Goal: Task Accomplishment & Management: Use online tool/utility

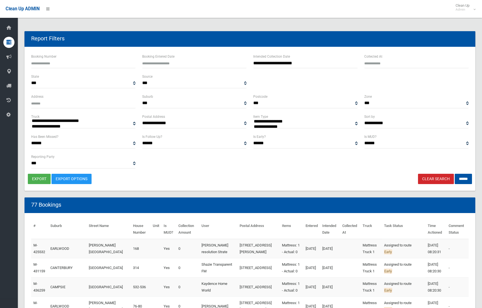
select select
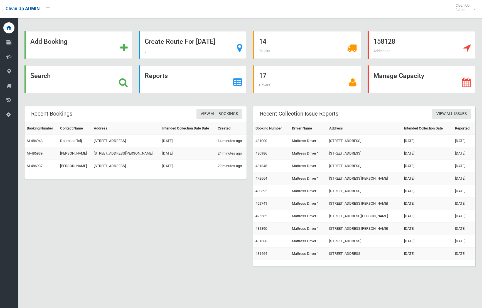
click at [174, 38] on strong "Create Route For Tomorrow" at bounding box center [180, 42] width 70 height 8
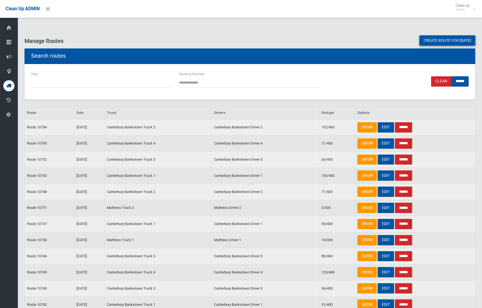
click at [424, 37] on link "Create route for tomorrow" at bounding box center [447, 40] width 56 height 10
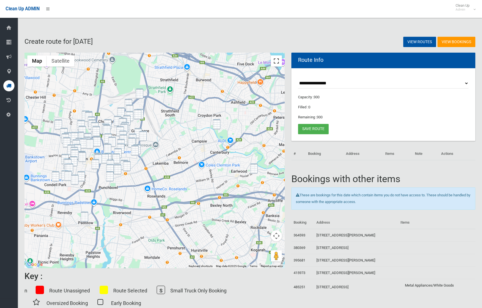
click at [276, 62] on button "Toggle fullscreen view" at bounding box center [276, 60] width 11 height 11
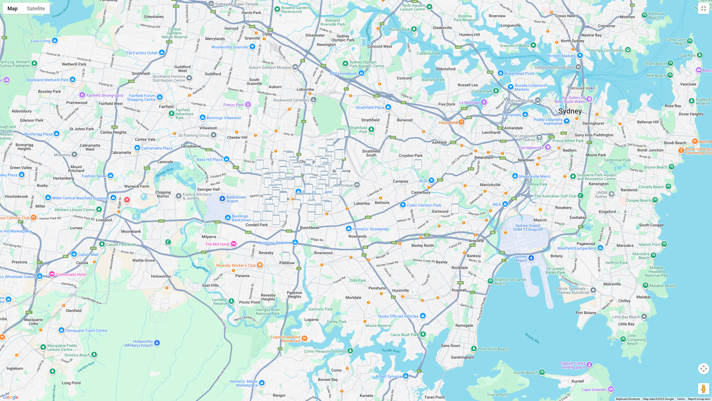
drag, startPoint x: 287, startPoint y: 256, endPoint x: 300, endPoint y: 255, distance: 13.1
click at [287, 256] on img "102 Cahors Road, PADSTOW NSW 2211" at bounding box center [286, 256] width 8 height 10
drag, startPoint x: 418, startPoint y: 165, endPoint x: 443, endPoint y: 191, distance: 36.0
click at [418, 165] on img "109 Hay Street, ASHBURY NSW 2193" at bounding box center [418, 164] width 8 height 10
click at [457, 210] on img "132 Homer Street, EARLWOOD NSW 2206" at bounding box center [455, 208] width 8 height 10
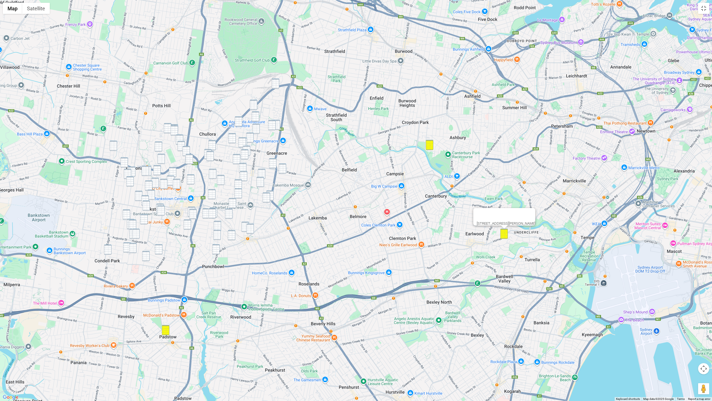
click at [276, 84] on img "43 Hume Highway, GREENACRE NSW 2190" at bounding box center [276, 83] width 8 height 10
click at [253, 105] on img "25 Como Road, GREENACRE NSW 2190" at bounding box center [254, 105] width 8 height 10
drag, startPoint x: 256, startPoint y: 115, endPoint x: 268, endPoint y: 120, distance: 13.6
click at [256, 115] on img "8 Solomon Court, GREENACRE NSW 2190" at bounding box center [256, 116] width 8 height 10
click at [272, 121] on img "17 Maiden Street, GREENACRE NSW 2190" at bounding box center [272, 125] width 8 height 10
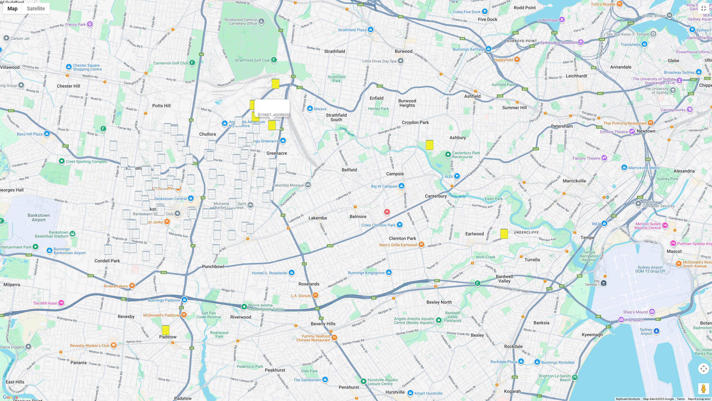
drag, startPoint x: 278, startPoint y: 123, endPoint x: 254, endPoint y: 123, distance: 23.9
click at [278, 123] on img "9 Ivy Street, GREENACRE NSW 2190" at bounding box center [277, 125] width 8 height 10
click at [239, 122] on img "6 Peter Crescent, GREENACRE NSW 2190" at bounding box center [239, 121] width 8 height 10
click at [256, 127] on img "1 Cardigan Road, GREENACRE NSW 2190" at bounding box center [256, 128] width 8 height 10
click at [249, 137] on img "20A Northcote Road, GREENACRE NSW 2190" at bounding box center [250, 137] width 8 height 10
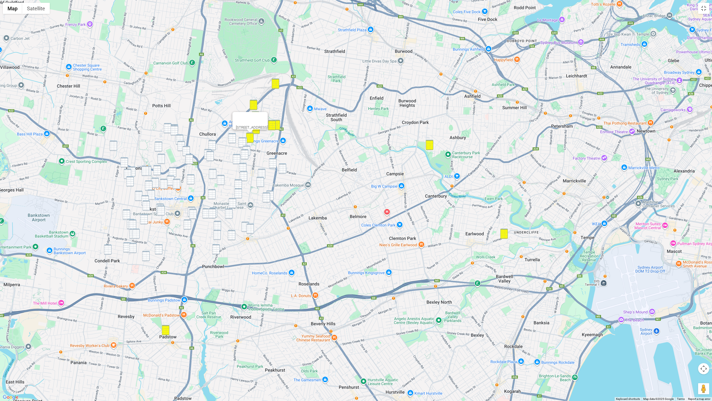
click at [231, 139] on img "13 Lauma Avenue, GREENACRE NSW 2190" at bounding box center [232, 138] width 8 height 10
click at [246, 142] on img "66B Rawson Road, GREENACRE NSW 2190" at bounding box center [243, 142] width 8 height 10
click at [244, 142] on img "70 Rawson Road, GREENACRE NSW 2190" at bounding box center [242, 142] width 8 height 10
drag, startPoint x: 247, startPoint y: 147, endPoint x: 246, endPoint y: 152, distance: 5.3
click at [247, 147] on img "19 Chiswick Road, GREENACRE NSW 2190" at bounding box center [247, 150] width 8 height 10
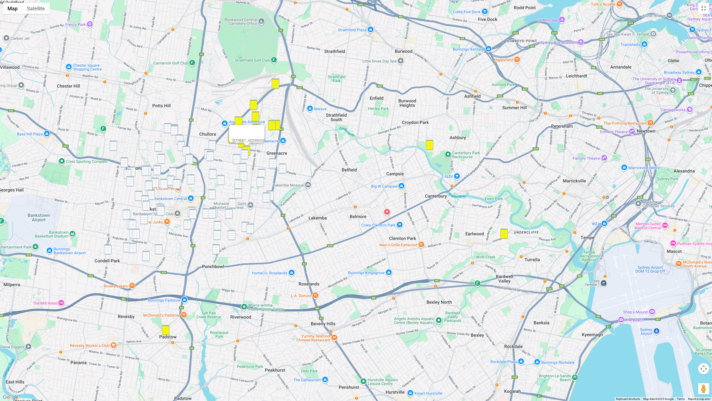
click at [246, 152] on img "30 Chiswick Road, GREENACRE NSW 2190" at bounding box center [245, 154] width 8 height 10
drag, startPoint x: 237, startPoint y: 157, endPoint x: 241, endPoint y: 160, distance: 4.2
click at [238, 158] on img "68 Boronia Road, GREENACRE NSW 2190" at bounding box center [237, 159] width 8 height 10
drag, startPoint x: 274, startPoint y: 161, endPoint x: 277, endPoint y: 164, distance: 4.3
click at [273, 161] on img "177 Juno Parade, GREENACRE NSW 2190" at bounding box center [273, 163] width 8 height 10
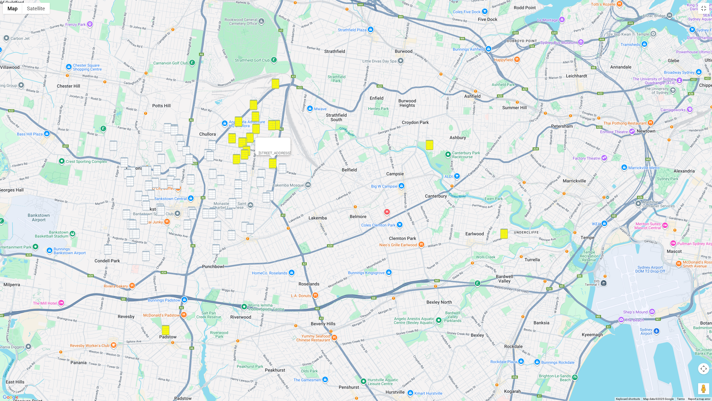
click at [278, 166] on div "177 Juno Parade, GREENACRE NSW 2190" at bounding box center [356, 200] width 712 height 401
click at [282, 167] on img "104 Wilbur Street, GREENACRE NSW 2190" at bounding box center [283, 168] width 8 height 10
click at [242, 166] on img "32 Banksia Road, GREENACRE NSW 2190" at bounding box center [243, 168] width 8 height 10
drag, startPoint x: 243, startPoint y: 177, endPoint x: 249, endPoint y: 175, distance: 6.3
click at [243, 177] on img "26 Mimosa Road, GREENACRE NSW 2190" at bounding box center [244, 176] width 8 height 10
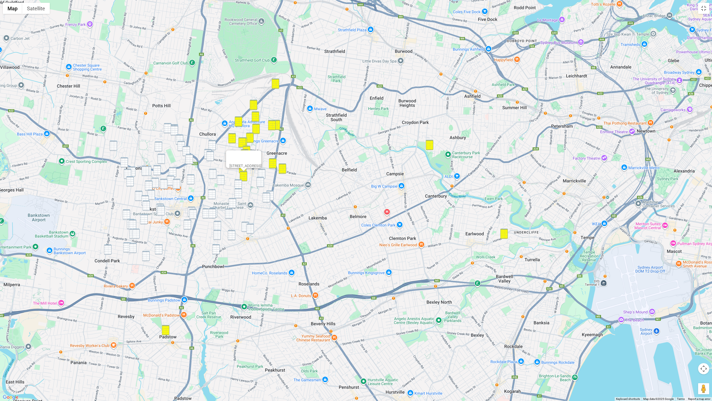
click at [261, 171] on img "98A Macquarie Street, GREENACRE NSW 2190" at bounding box center [262, 174] width 8 height 10
click at [260, 181] on img "151 Acacia Avenue, GREENACRE NSW 2190" at bounding box center [260, 182] width 8 height 10
click at [271, 192] on img "332 Roberts Road, GREENACRE NSW 2190" at bounding box center [270, 195] width 8 height 10
drag, startPoint x: 268, startPoint y: 196, endPoint x: 254, endPoint y: 194, distance: 13.5
click at [268, 196] on img "8 Old Kent Road, GREENACRE NSW 2190" at bounding box center [267, 197] width 8 height 10
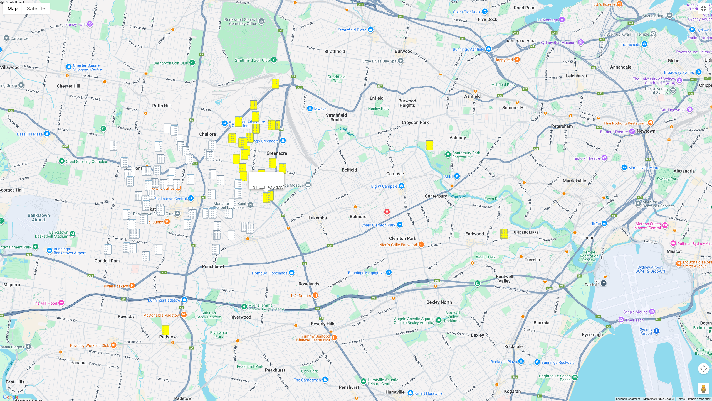
click at [241, 193] on img "11 Goodwin Avenue, MOUNT LEWIS NSW 2190" at bounding box center [238, 193] width 8 height 10
drag, startPoint x: 237, startPoint y: 200, endPoint x: 233, endPoint y: 209, distance: 9.6
click at [237, 200] on div "11 Goodwin Avenue, MOUNT LEWIS NSW 2190" at bounding box center [356, 200] width 712 height 401
click at [230, 210] on img "40 Carrisbrook Avenue, PUNCHBOWL NSW 2196" at bounding box center [229, 213] width 8 height 10
click at [229, 214] on img "40 Carrisbrook Avenue, PUNCHBOWL NSW 2196" at bounding box center [229, 213] width 8 height 10
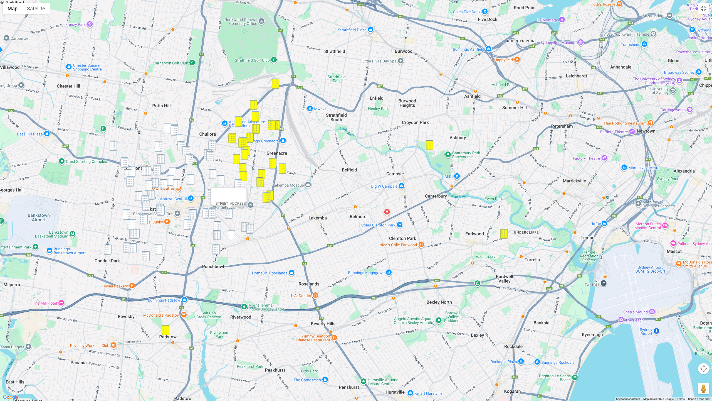
click at [239, 182] on img "2 Maple Court, GREENACRE NSW 2190" at bounding box center [238, 184] width 8 height 10
click at [232, 206] on img "126 Wattle Street, PUNCHBOWL NSW 2196" at bounding box center [233, 203] width 8 height 10
click at [229, 212] on img "40 Carrisbrook Avenue, PUNCHBOWL NSW 2196" at bounding box center [229, 213] width 8 height 10
drag, startPoint x: 244, startPoint y: 223, endPoint x: 251, endPoint y: 226, distance: 7.4
click at [245, 223] on img "31 Kelly Street, PUNCHBOWL NSW 2196" at bounding box center [245, 226] width 8 height 10
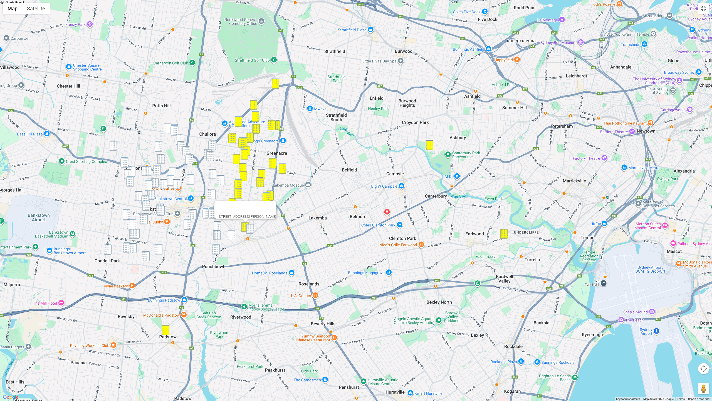
click at [252, 226] on img "689 Punchbowl Road, PUNCHBOWL NSW 2196" at bounding box center [250, 228] width 8 height 10
click at [233, 233] on img "13 Myall Street, PUNCHBOWL NSW 2196" at bounding box center [232, 235] width 8 height 10
drag, startPoint x: 213, startPoint y: 142, endPoint x: 208, endPoint y: 149, distance: 8.4
click at [213, 142] on img "112A Highview Avenue, GREENACRE NSW 2190" at bounding box center [212, 145] width 8 height 10
click at [206, 151] on img "1/170 Boronia Road, GREENACRE NSW 2190" at bounding box center [208, 154] width 8 height 10
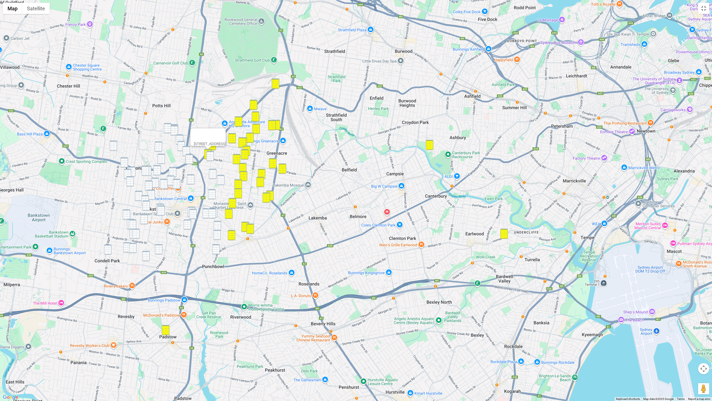
click at [209, 153] on img "72 Highview Avenue, GREENACRE NSW 2190" at bounding box center [210, 156] width 8 height 10
drag, startPoint x: 213, startPoint y: 170, endPoint x: 218, endPoint y: 176, distance: 7.6
click at [214, 170] on img "151 Greenacre Road, GREENACRE NSW 2190" at bounding box center [213, 174] width 8 height 10
click at [219, 177] on img "104 Greenacre Road, GREENACRE NSW 2190" at bounding box center [221, 180] width 8 height 10
drag, startPoint x: 214, startPoint y: 194, endPoint x: 212, endPoint y: 190, distance: 4.9
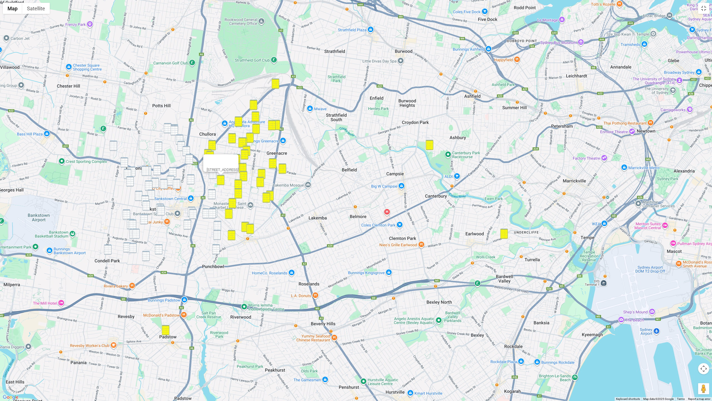
click at [214, 194] on img "23 Resthaven Road, BANKSTOWN NSW 2200" at bounding box center [212, 194] width 8 height 10
drag, startPoint x: 207, startPoint y: 214, endPoint x: 212, endPoint y: 214, distance: 4.5
click at [207, 214] on img "142 Griffiths Avenue, BANKSTOWN NSW 2200" at bounding box center [206, 213] width 8 height 10
click at [214, 214] on img "1/29 Griffiths Avenue, PUNCHBOWL NSW 2196" at bounding box center [212, 213] width 8 height 10
click at [214, 174] on img "151 Greenacre Road, GREENACRE NSW 2190" at bounding box center [213, 174] width 8 height 10
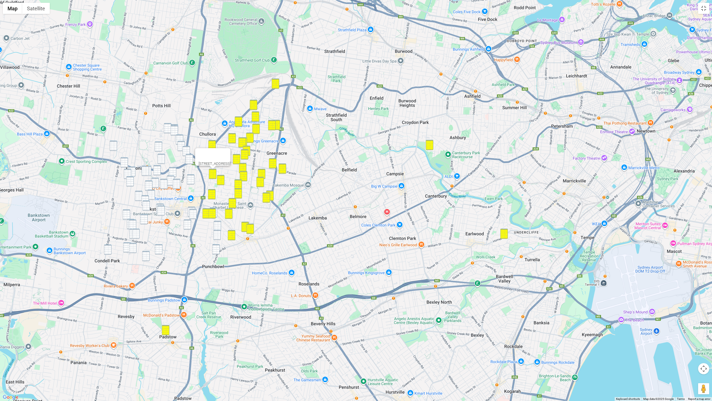
click at [217, 214] on img "127B Griffiths Avenue, BANKSTOWN NSW 2200" at bounding box center [214, 212] width 8 height 10
drag, startPoint x: 219, startPoint y: 223, endPoint x: 217, endPoint y: 235, distance: 12.5
click at [219, 223] on img "22 Scott Street, PUNCHBOWL NSW 2196" at bounding box center [218, 226] width 8 height 10
click at [217, 235] on img "29 Gowrie Avenue, PUNCHBOWL NSW 2196" at bounding box center [217, 234] width 8 height 10
drag, startPoint x: 216, startPoint y: 249, endPoint x: 215, endPoint y: 245, distance: 4.2
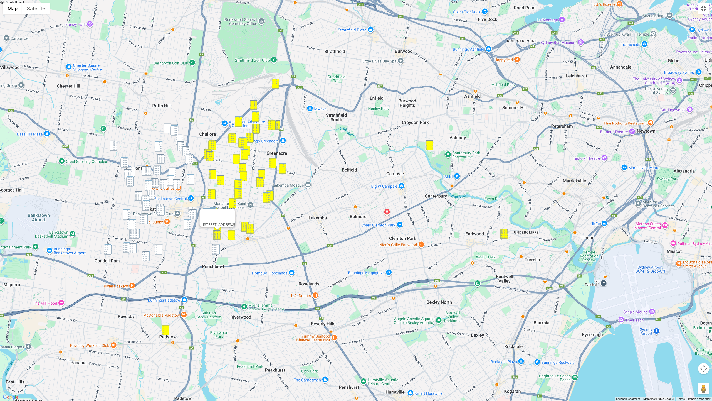
click at [216, 249] on img "887 Punchbowl Road, PUNCHBOWL NSW 2196" at bounding box center [216, 249] width 8 height 10
click at [174, 124] on div "887 Punchbowl Road, PUNCHBOWL NSW 2196" at bounding box center [356, 200] width 712 height 401
click at [173, 128] on img "2 Lambert Street, YAGOONA NSW 2199" at bounding box center [174, 130] width 8 height 10
click at [167, 126] on img "2A Sutherland Street, YAGOONA NSW 2199" at bounding box center [168, 128] width 8 height 10
click at [175, 124] on img "1/69 Brunker Road, YAGOONA NSW 2199" at bounding box center [174, 129] width 8 height 10
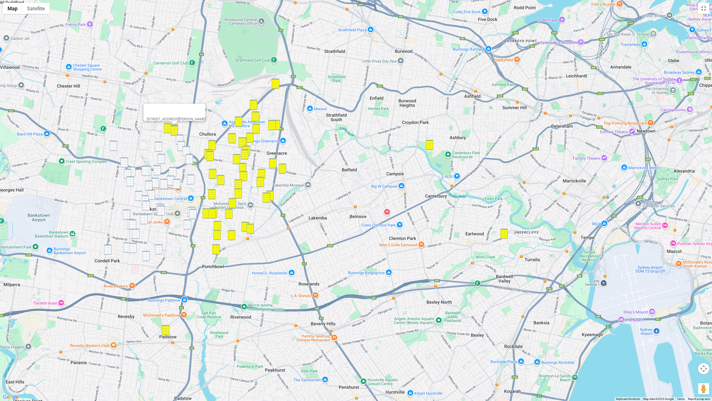
click at [180, 138] on img "27 Powell Street, YAGOONA NSW 2199" at bounding box center [180, 139] width 8 height 10
click at [183, 143] on img "41 Powell Street, YAGOONA NSW 2199" at bounding box center [181, 146] width 8 height 10
drag, startPoint x: 185, startPoint y: 147, endPoint x: 187, endPoint y: 154, distance: 6.8
click at [185, 148] on img "21 Rookwood Road, YAGOONA NSW 2199" at bounding box center [186, 151] width 8 height 10
click at [188, 155] on img "335 Hume Highway, BANKSTOWN NSW 2200" at bounding box center [190, 159] width 8 height 10
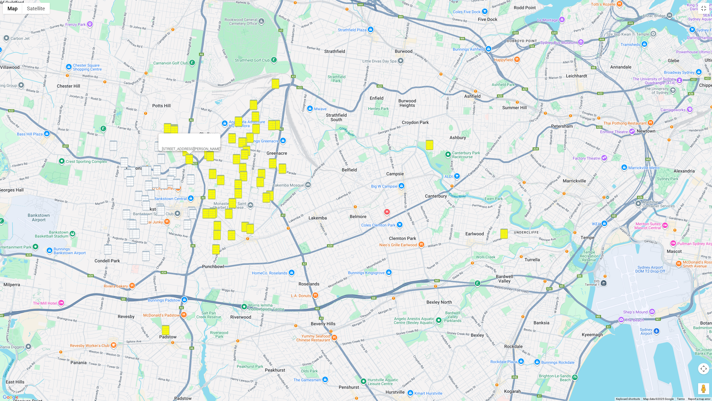
drag, startPoint x: 113, startPoint y: 148, endPoint x: 126, endPoint y: 148, distance: 13.4
click at [113, 148] on img "42 Angus Crescent, YAGOONA NSW 2199" at bounding box center [114, 145] width 8 height 10
click at [158, 145] on img "47B Ashby Avenue, YAGOONA NSW 2199" at bounding box center [159, 146] width 8 height 10
drag, startPoint x: 162, startPoint y: 158, endPoint x: 151, endPoint y: 163, distance: 12.7
click at [162, 158] on img "97 Ashby Avenue, YAGOONA NSW 2199" at bounding box center [161, 159] width 8 height 10
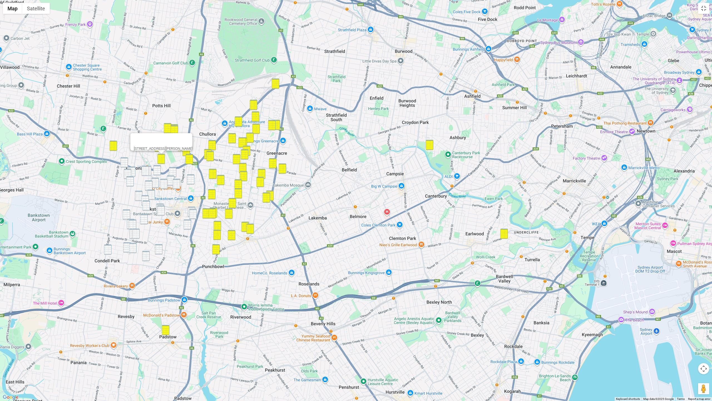
click at [122, 160] on img "4 Wilkins Street, YAGOONA NSW 2199" at bounding box center [124, 162] width 8 height 10
click at [132, 168] on img "222 William Street, YAGOONA NSW 2199" at bounding box center [132, 171] width 8 height 10
click at [129, 171] on img "30 Fenwick Street, YAGOONA NSW 2199" at bounding box center [128, 174] width 8 height 10
click at [147, 171] on img "131 Highland Avenue, YAGOONA NSW 2199" at bounding box center [146, 170] width 8 height 10
click at [151, 171] on img "104 Little Road, YAGOONA NSW 2199" at bounding box center [148, 170] width 8 height 10
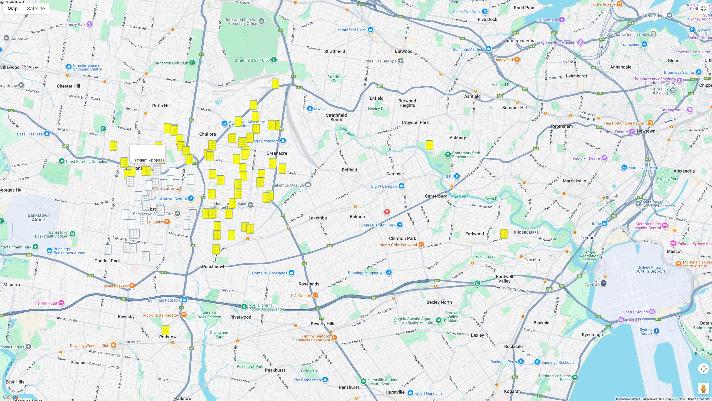
drag, startPoint x: 156, startPoint y: 171, endPoint x: 163, endPoint y: 172, distance: 7.0
click at [156, 171] on img "7 Mulla Road, YAGOONA NSW 2199" at bounding box center [157, 170] width 8 height 10
drag, startPoint x: 175, startPoint y: 171, endPoint x: 180, endPoint y: 175, distance: 6.5
click at [175, 171] on img "122 Meredith Street, BANKSTOWN NSW 2200" at bounding box center [173, 172] width 8 height 10
click at [189, 179] on img "45 Jacobs Street, BANKSTOWN NSW 2200" at bounding box center [191, 179] width 8 height 10
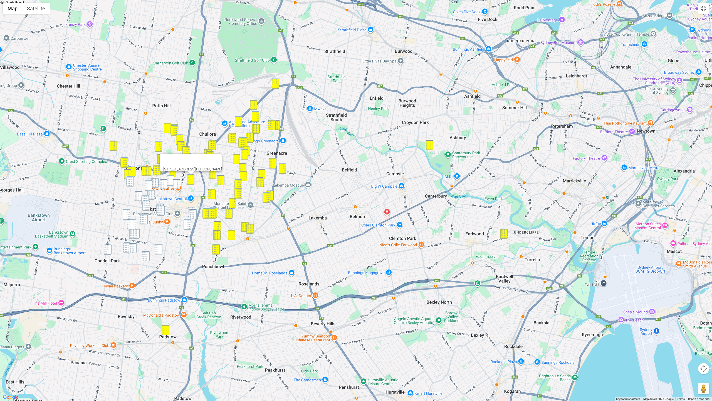
click at [169, 177] on img "1A Carmen Street, BANKSTOWN NSW 2200" at bounding box center [171, 180] width 8 height 10
click at [174, 181] on img "25 French Avenue, BANKSTOWN NSW 2200" at bounding box center [177, 184] width 8 height 10
click at [165, 182] on img "34 Reynolds Avenue, BANKSTOWN NSW 2200" at bounding box center [164, 184] width 8 height 10
drag, startPoint x: 156, startPoint y: 184, endPoint x: 143, endPoint y: 183, distance: 12.8
click at [156, 184] on img "75 Allum Street, BANKSTOWN NSW 2200" at bounding box center [155, 182] width 8 height 10
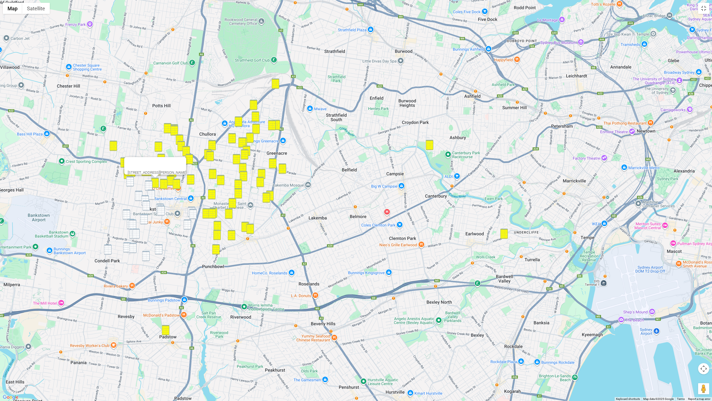
drag, startPoint x: 132, startPoint y: 181, endPoint x: 141, endPoint y: 183, distance: 9.1
click at [132, 181] on img "188 William Street, BANKSTOWN NSW 2200" at bounding box center [130, 181] width 8 height 10
click at [151, 184] on img "12 Bower Street, BANKSTOWN NSW 2200" at bounding box center [149, 185] width 8 height 10
click at [151, 191] on img "28 Allum Street, BANKSTOWN NSW 2200" at bounding box center [151, 194] width 8 height 10
click at [137, 193] on img "14 Highland Avenue, BANKSTOWN NSW 2200" at bounding box center [139, 196] width 8 height 10
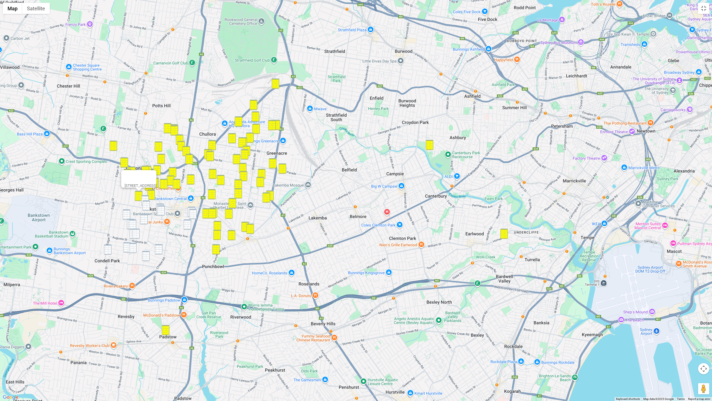
drag, startPoint x: 145, startPoint y: 197, endPoint x: 145, endPoint y: 201, distance: 3.6
click at [145, 197] on img "1C Little Road, BANKSTOWN NSW 2200" at bounding box center [145, 200] width 8 height 10
drag, startPoint x: 145, startPoint y: 203, endPoint x: 154, endPoint y: 205, distance: 9.1
click at [146, 203] on img "1 Pringle Avenue, BANKSTOWN NSW 2200" at bounding box center [146, 205] width 8 height 10
click at [160, 204] on img "19 Winspear Avenue, BANKSTOWN NSW 2200" at bounding box center [160, 208] width 8 height 10
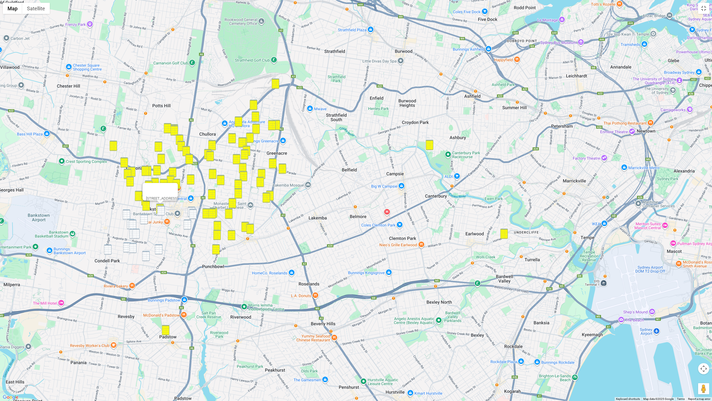
click at [162, 209] on img "8 Greenwood Avenue, BANKSTOWN NSW 2200" at bounding box center [161, 210] width 8 height 10
drag, startPoint x: 192, startPoint y: 207, endPoint x: 193, endPoint y: 212, distance: 4.6
click at [192, 207] on img "21 Cross Street, BANKSTOWN NSW 2200" at bounding box center [192, 211] width 8 height 10
drag, startPoint x: 193, startPoint y: 212, endPoint x: 180, endPoint y: 216, distance: 13.7
click at [193, 212] on img "13-15 Cross Street, BANKSTOWN NSW 2200" at bounding box center [193, 214] width 8 height 10
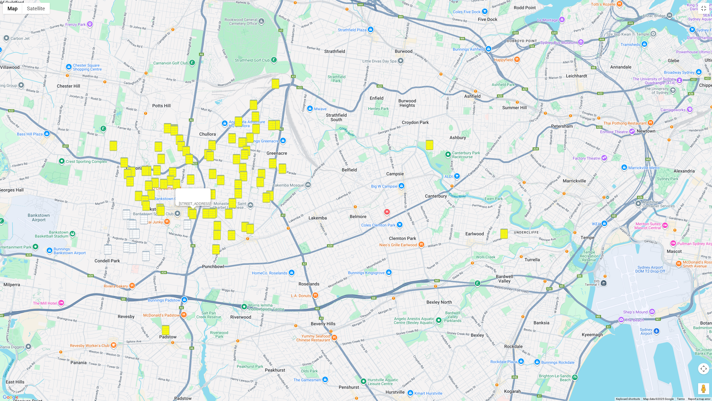
click at [127, 214] on img "22 Norman Street, CONDELL PARK NSW 2200" at bounding box center [127, 214] width 8 height 10
click at [142, 216] on img "55 Pringle Avenue, BANKSTOWN NSW 2200" at bounding box center [144, 219] width 8 height 10
click at [129, 222] on img "77 Market Street, CONDELL PARK NSW 2200" at bounding box center [133, 224] width 8 height 10
click at [133, 222] on img "77 Market Street, CONDELL PARK NSW 2200" at bounding box center [133, 224] width 8 height 10
drag, startPoint x: 127, startPoint y: 227, endPoint x: 130, endPoint y: 229, distance: 3.1
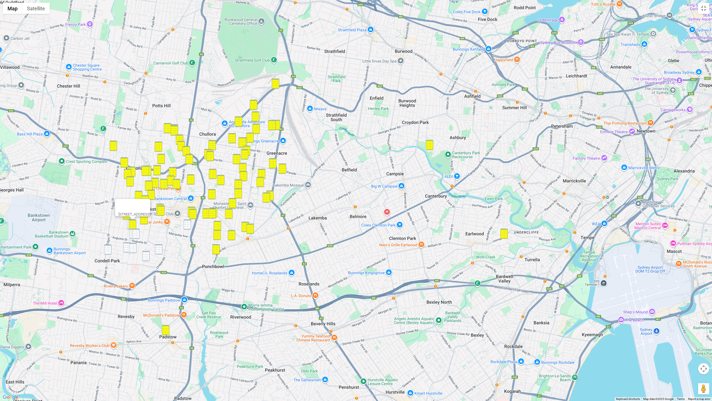
click at [128, 227] on img "17 Lancelot Street, CONDELL PARK NSW 2200" at bounding box center [131, 224] width 8 height 10
click at [131, 231] on img "112A Market Street, CONDELL PARK NSW 2200" at bounding box center [133, 233] width 8 height 10
drag, startPoint x: 135, startPoint y: 231, endPoint x: 157, endPoint y: 230, distance: 21.4
click at [135, 231] on img "111 Clarence Street, CONDELL PARK NSW 2200" at bounding box center [136, 233] width 8 height 10
drag
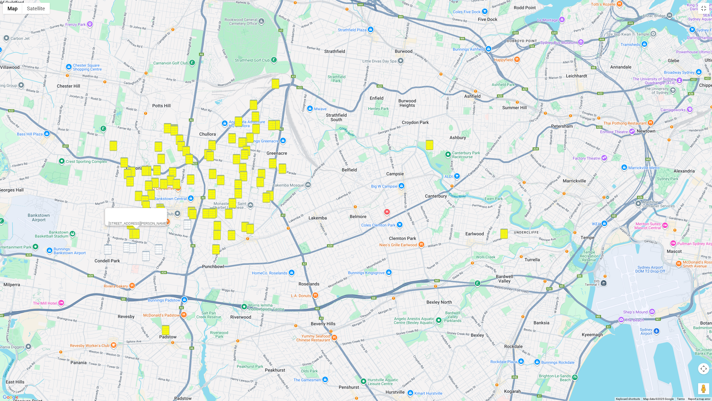
click at [187, 224] on img "27 Percy Street, BANKSTOWN NSW 2200" at bounding box center [188, 224] width 8 height 10
click at [109, 249] on img "249A Edgar Street, CONDELL PARK NSW 2200" at bounding box center [108, 249] width 8 height 10
click at [130, 248] on img "43 Gallipoli Street, CONDELL PARK NSW 2200" at bounding box center [133, 248] width 8 height 10
click at [127, 247] on img "41 Gleeson Avenue, CONDELL PARK NSW 2200" at bounding box center [127, 247] width 8 height 10
click at [160, 248] on img "18 High Street, BANKSTOWN NSW 2200" at bounding box center [159, 249] width 8 height 10
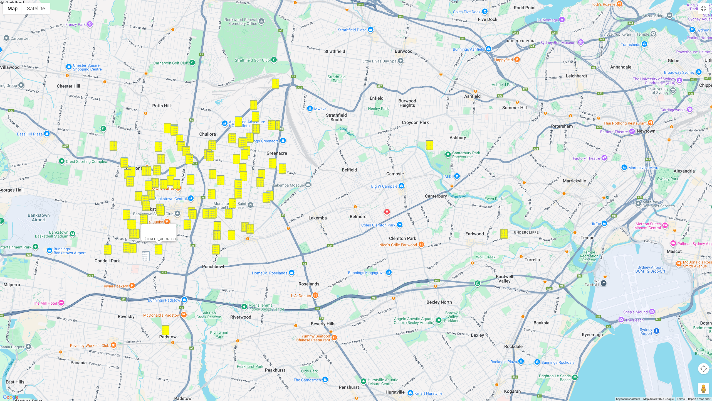
click at [147, 254] on img "38 Arthur Street, BANKSTOWN NSW 2200" at bounding box center [146, 256] width 8 height 10
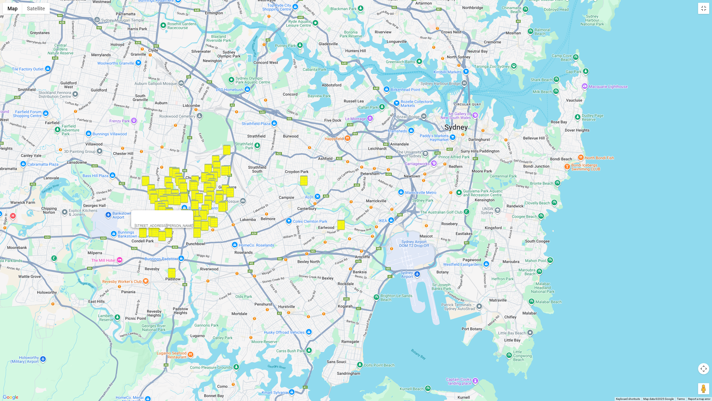
click at [481, 307] on div "38 Arthur Street, BANKSTOWN NSW 2200" at bounding box center [356, 200] width 712 height 401
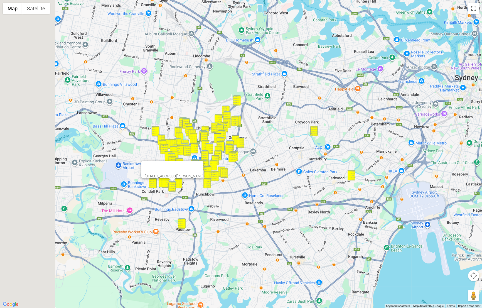
drag, startPoint x: 108, startPoint y: 211, endPoint x: 236, endPoint y: 209, distance: 128.5
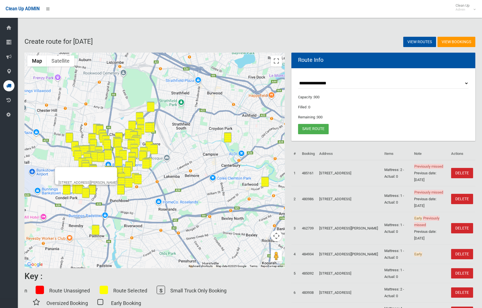
click at [236, 209] on div "38 Arthur Street, BANKSTOWN NSW 2200" at bounding box center [154, 160] width 260 height 215
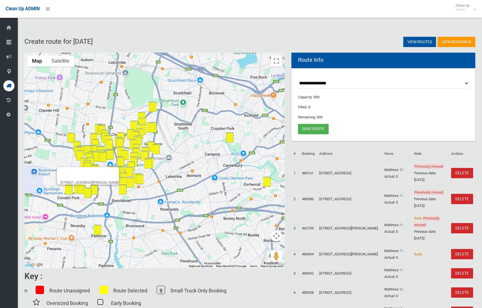
drag, startPoint x: 275, startPoint y: 232, endPoint x: 273, endPoint y: 238, distance: 6.0
click at [275, 232] on button "Map camera controls" at bounding box center [276, 235] width 11 height 11
click at [263, 251] on button "Zoom out" at bounding box center [262, 249] width 11 height 11
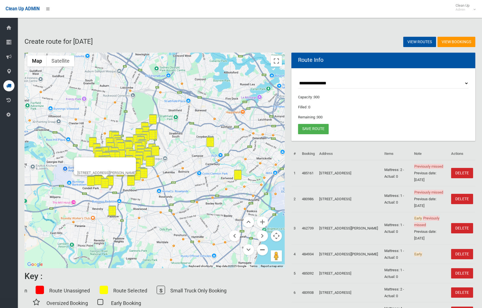
click at [263, 251] on button "Zoom out" at bounding box center [262, 249] width 11 height 11
drag, startPoint x: 263, startPoint y: 251, endPoint x: 255, endPoint y: 247, distance: 8.1
click at [261, 250] on button "Zoom out" at bounding box center [262, 249] width 11 height 11
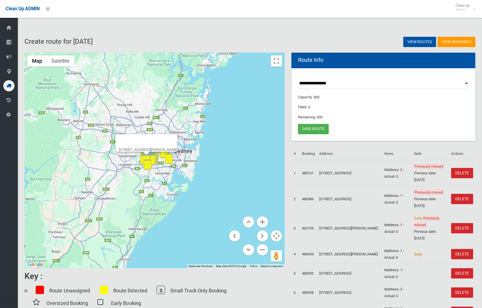
drag, startPoint x: 180, startPoint y: 136, endPoint x: 180, endPoint y: 139, distance: 3.3
click at [177, 136] on button "Close" at bounding box center [170, 140] width 13 height 13
click at [259, 219] on button "Zoom in" at bounding box center [262, 221] width 11 height 11
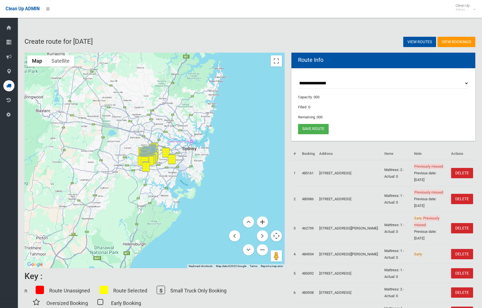
click at [259, 219] on button "Zoom in" at bounding box center [262, 221] width 11 height 11
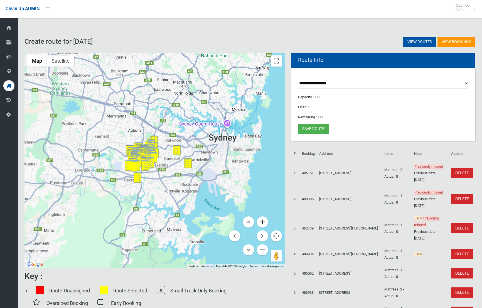
click at [259, 219] on button "Zoom in" at bounding box center [262, 221] width 11 height 11
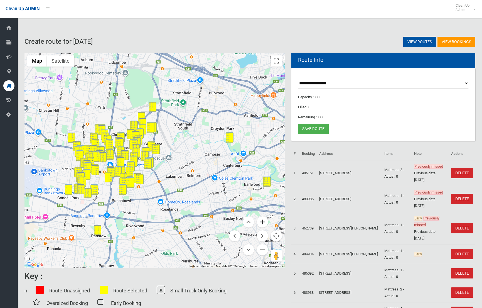
click at [264, 221] on button "Zoom in" at bounding box center [262, 221] width 11 height 11
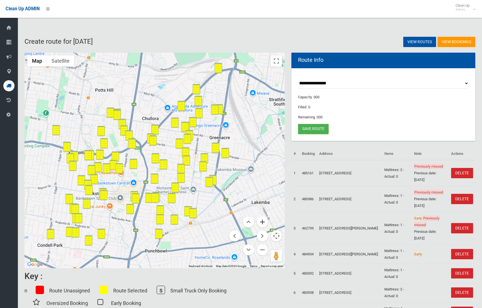
drag, startPoint x: 191, startPoint y: 207, endPoint x: 259, endPoint y: 217, distance: 69.2
click at [259, 217] on div "Map Terrain Satellite Labels Keyboard shortcuts Map Data Map data ©2025 Google …" at bounding box center [154, 160] width 260 height 215
click at [265, 221] on button "Zoom in" at bounding box center [262, 221] width 11 height 11
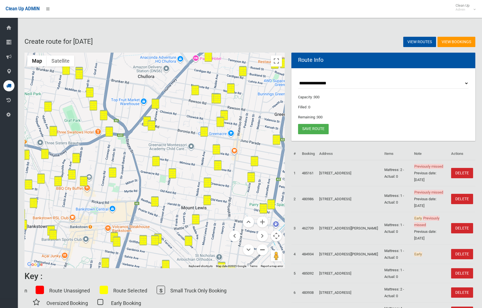
click at [263, 249] on button "Zoom out" at bounding box center [262, 249] width 11 height 11
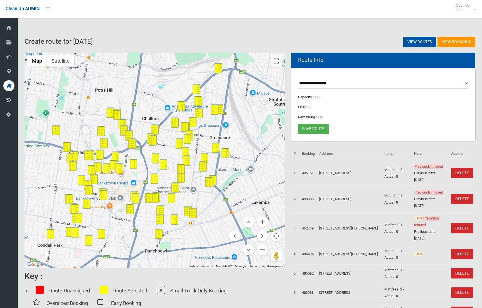
click at [263, 249] on button "Zoom out" at bounding box center [262, 249] width 11 height 11
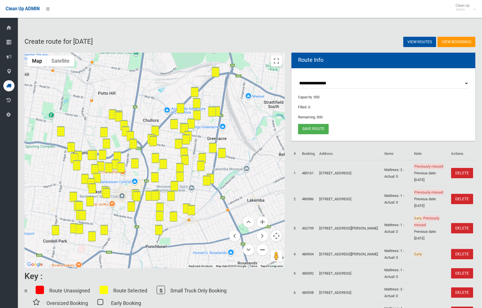
click at [263, 249] on button "Zoom out" at bounding box center [262, 249] width 11 height 11
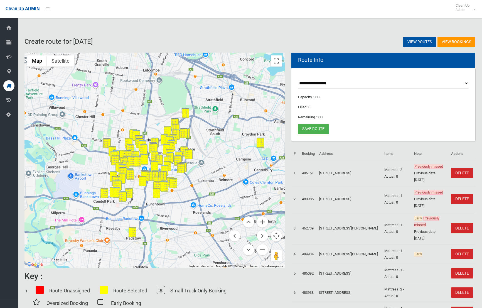
click at [263, 249] on button "Zoom out" at bounding box center [262, 249] width 11 height 11
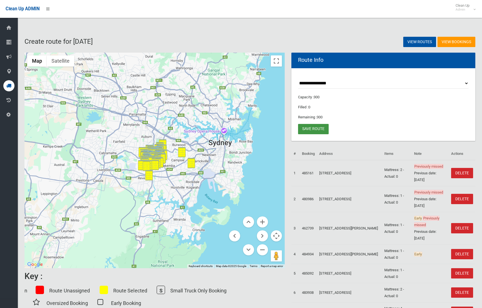
click at [318, 127] on link "Save route" at bounding box center [313, 129] width 31 height 10
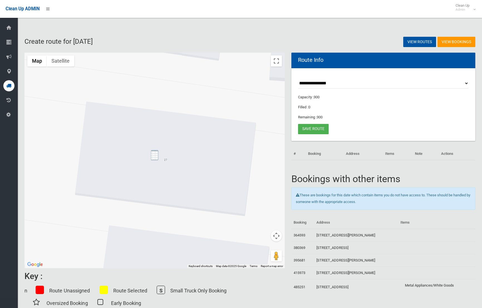
drag, startPoint x: 154, startPoint y: 157, endPoint x: 150, endPoint y: 158, distance: 4.0
click at [154, 157] on img "27 Powell Street, YAGOONA NSW 2199" at bounding box center [155, 155] width 8 height 10
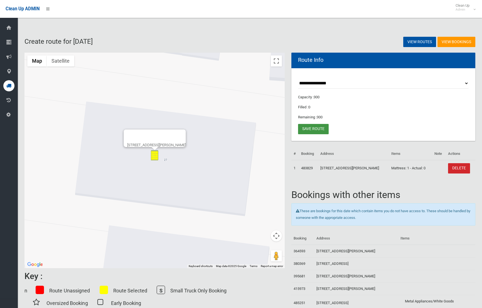
click at [316, 129] on link "Save route" at bounding box center [313, 129] width 31 height 10
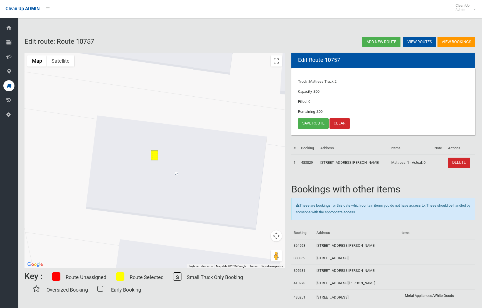
click at [277, 235] on button "Map camera controls" at bounding box center [276, 235] width 11 height 11
click at [261, 248] on button "Zoom out" at bounding box center [262, 249] width 11 height 11
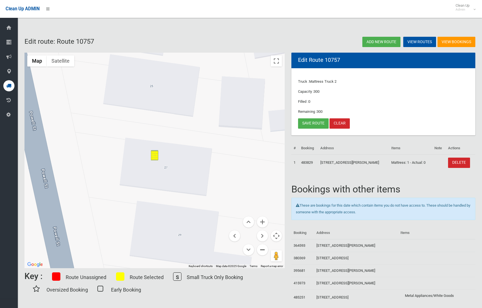
click at [261, 248] on button "Zoom out" at bounding box center [262, 249] width 11 height 11
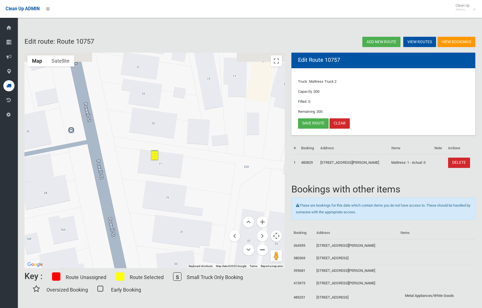
click at [261, 248] on button "Zoom out" at bounding box center [262, 249] width 11 height 11
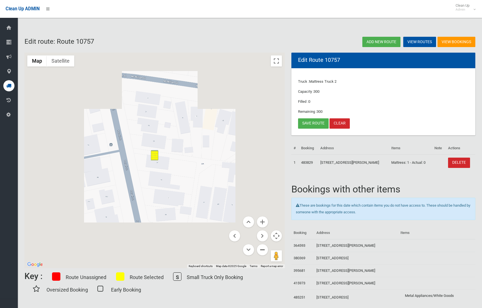
click at [261, 248] on button "Zoom out" at bounding box center [262, 249] width 11 height 11
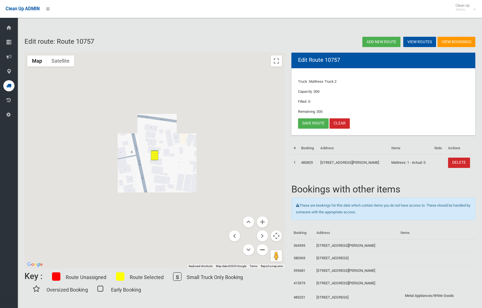
click at [261, 248] on button "Zoom out" at bounding box center [262, 249] width 11 height 11
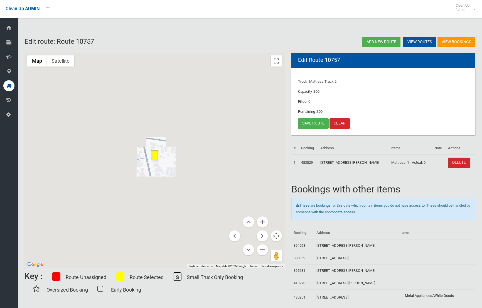
click at [261, 248] on button "Zoom out" at bounding box center [262, 249] width 11 height 11
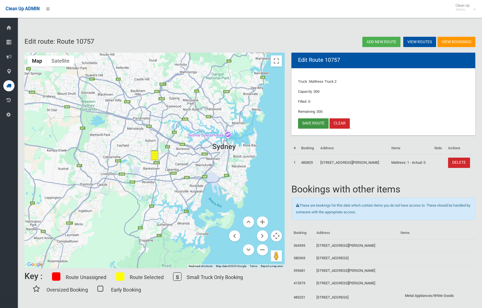
click at [308, 124] on link "Save route" at bounding box center [313, 123] width 31 height 10
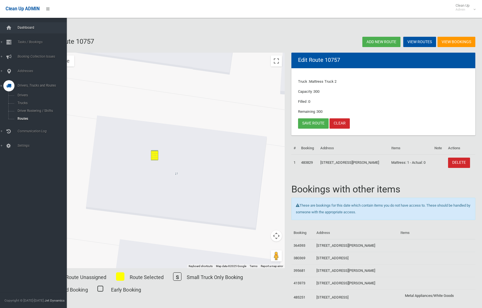
click at [27, 26] on span "Dashboard" at bounding box center [41, 28] width 51 height 4
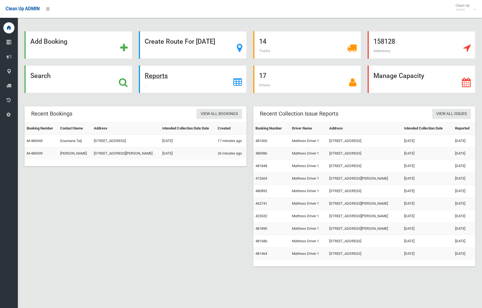
click at [156, 78] on strong "Reports" at bounding box center [156, 76] width 23 height 8
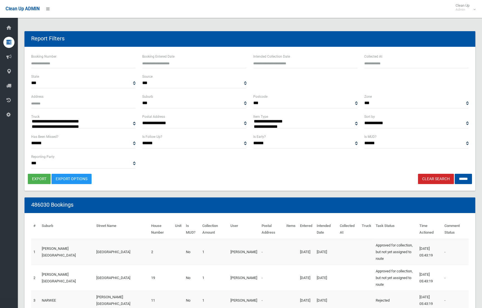
select select
type input "**********"
click at [270, 65] on input "text" at bounding box center [305, 63] width 104 height 10
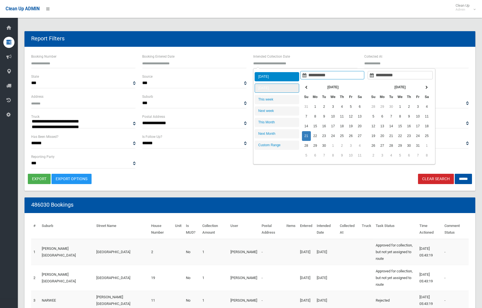
type input "**********"
click at [267, 86] on li "[DATE]" at bounding box center [276, 87] width 45 height 9
type input "**********"
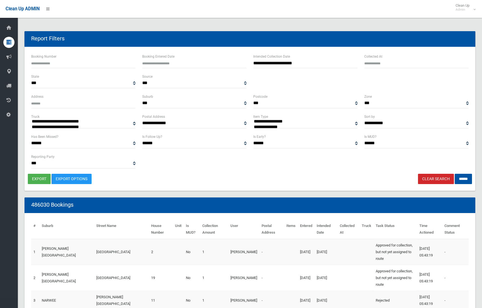
select select "**"
drag, startPoint x: 462, startPoint y: 179, endPoint x: 458, endPoint y: 174, distance: 6.1
click at [462, 179] on input "******" at bounding box center [462, 179] width 17 height 10
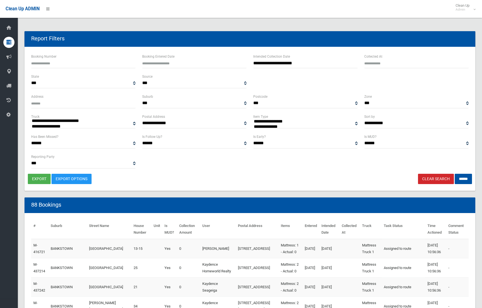
select select
click at [43, 177] on button "export" at bounding box center [39, 179] width 23 height 10
select select "**"
click at [460, 178] on input "******" at bounding box center [462, 179] width 17 height 10
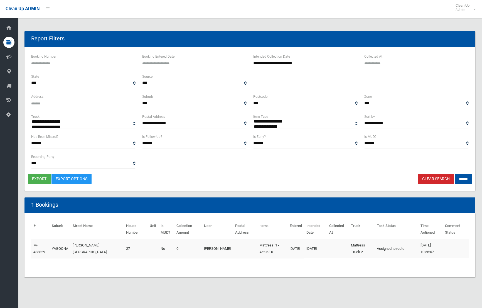
select select
click at [40, 180] on button "export" at bounding box center [39, 179] width 23 height 10
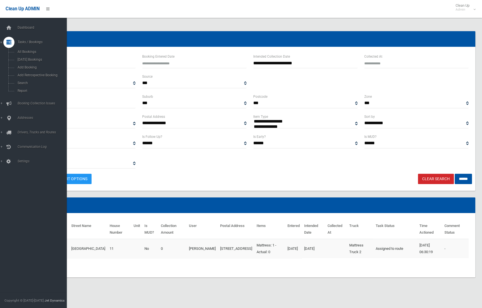
select select
